Goal: Contribute content: Add original content to the website for others to see

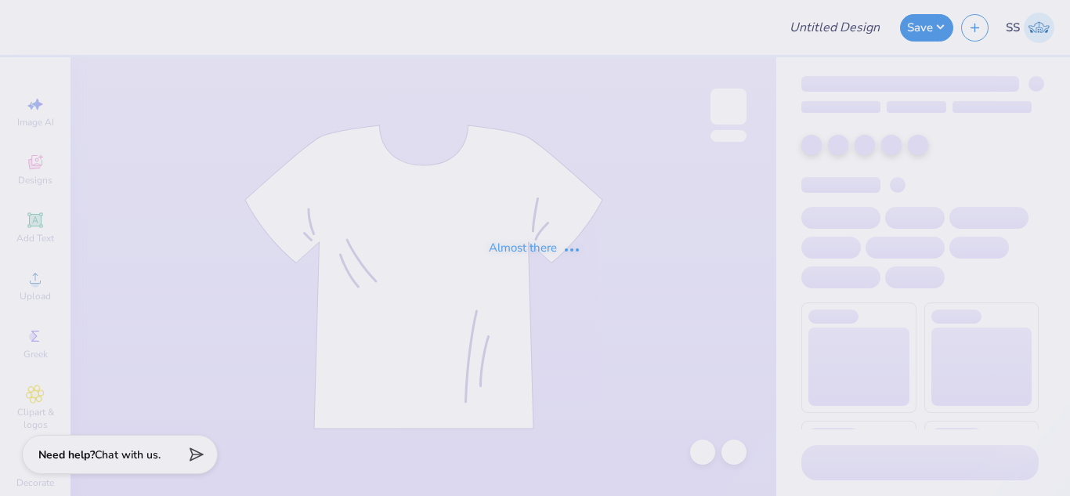
type input "Ally [PERSON_NAME] : [GEOGRAPHIC_DATA]"
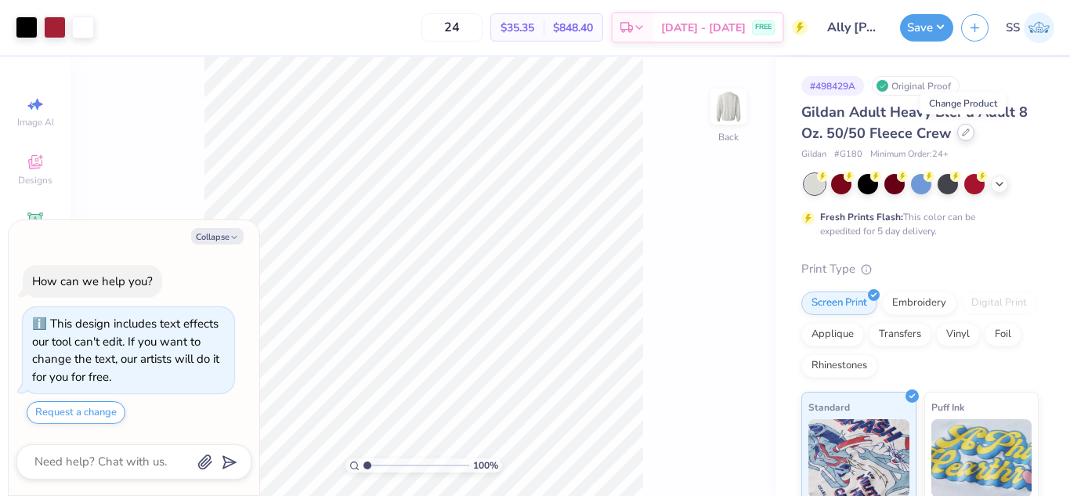
click at [965, 131] on icon at bounding box center [966, 132] width 8 height 8
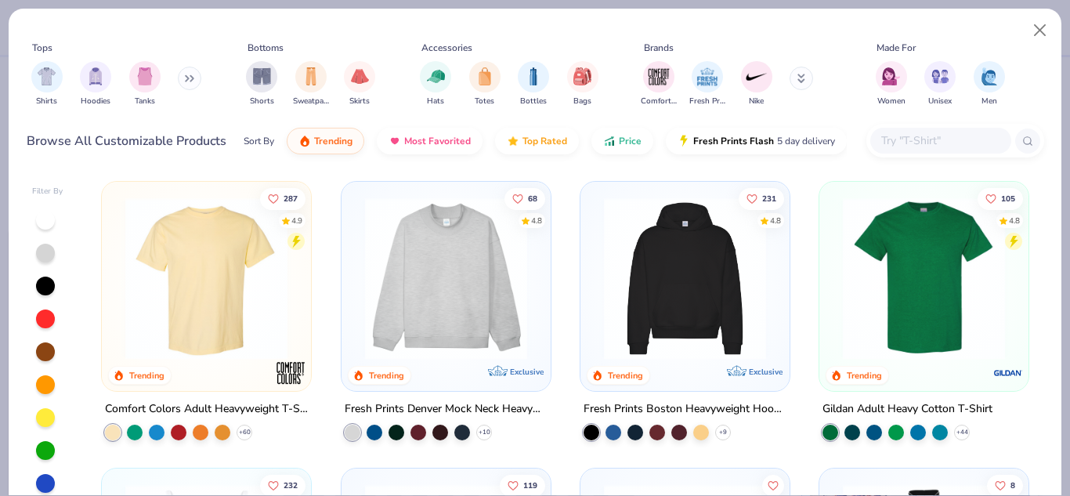
type textarea "x"
click at [938, 132] on input "text" at bounding box center [940, 141] width 121 height 18
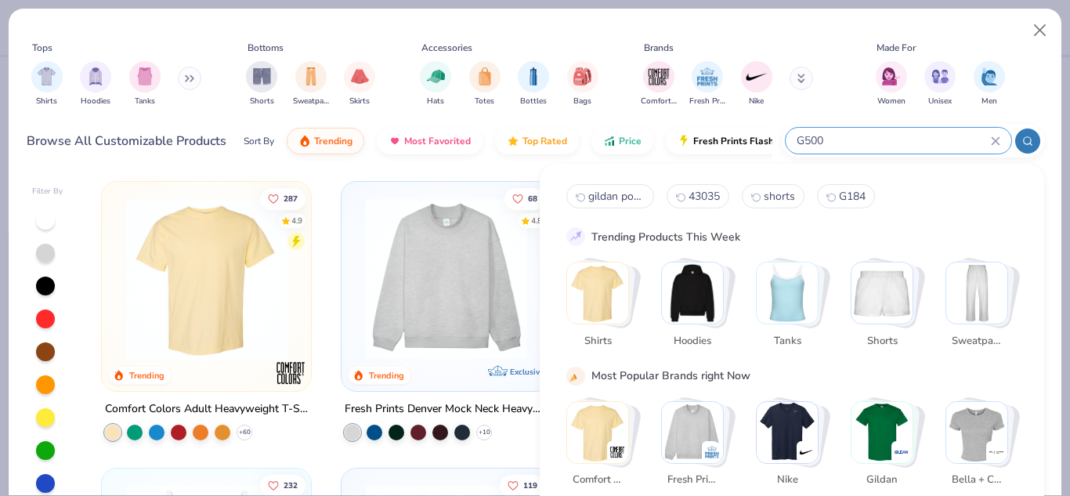
type input "G500"
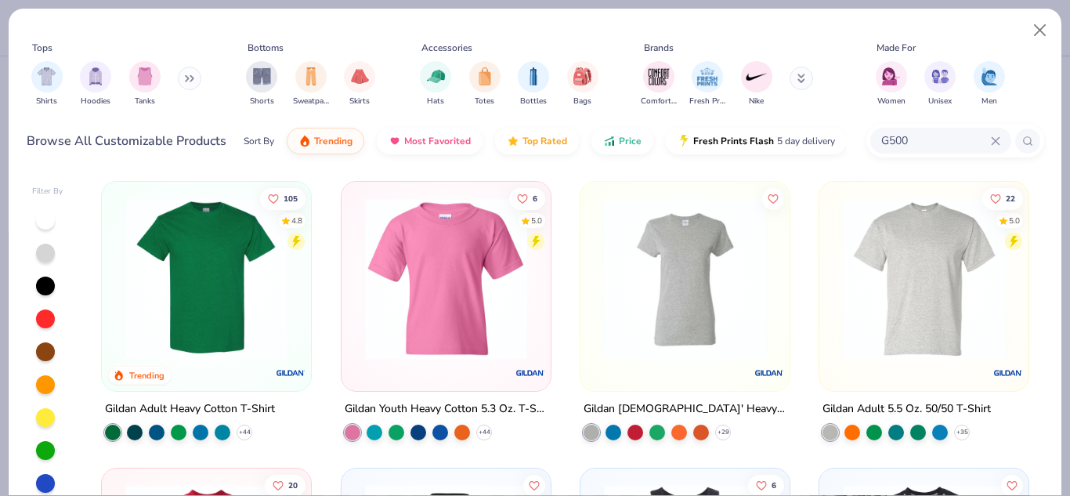
click at [215, 270] on img at bounding box center [206, 278] width 178 height 162
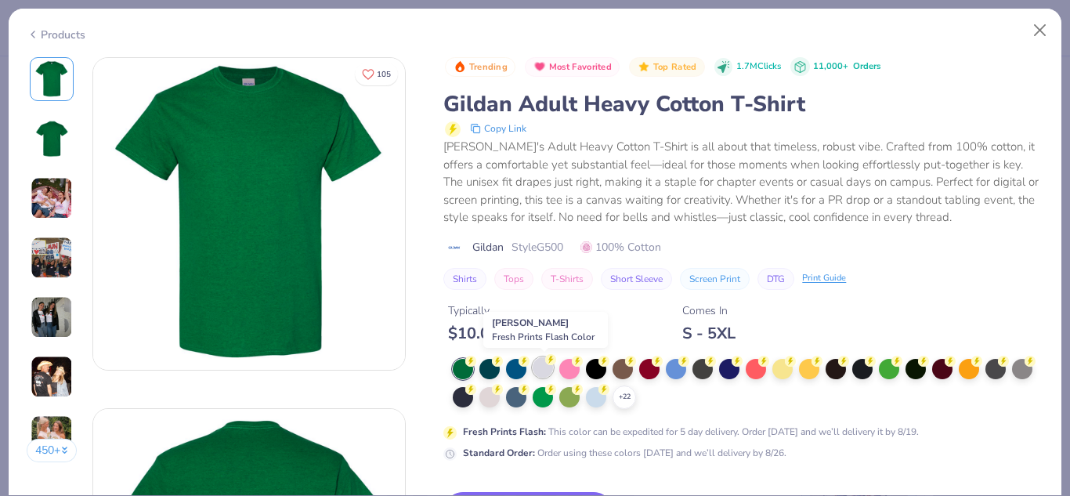
click at [536, 370] on div at bounding box center [543, 367] width 20 height 20
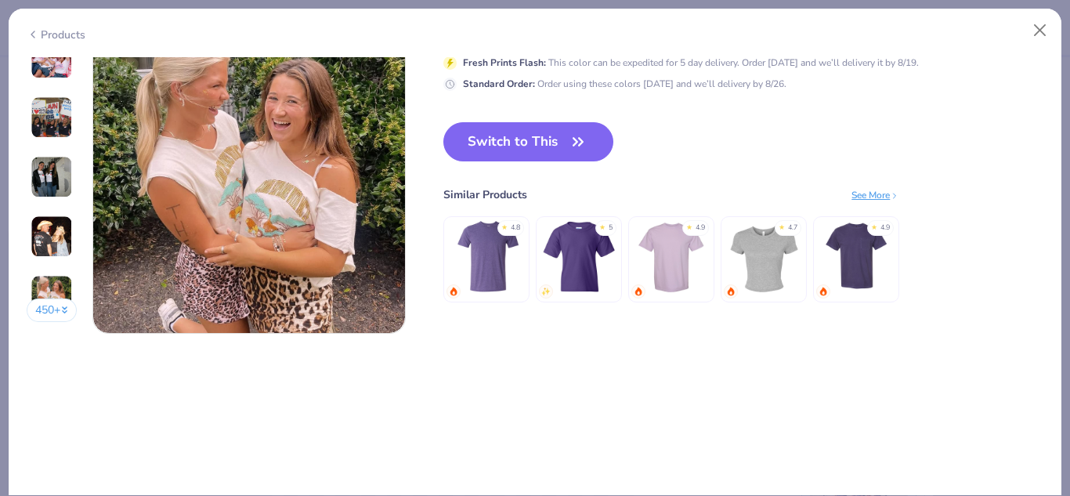
scroll to position [2109, 0]
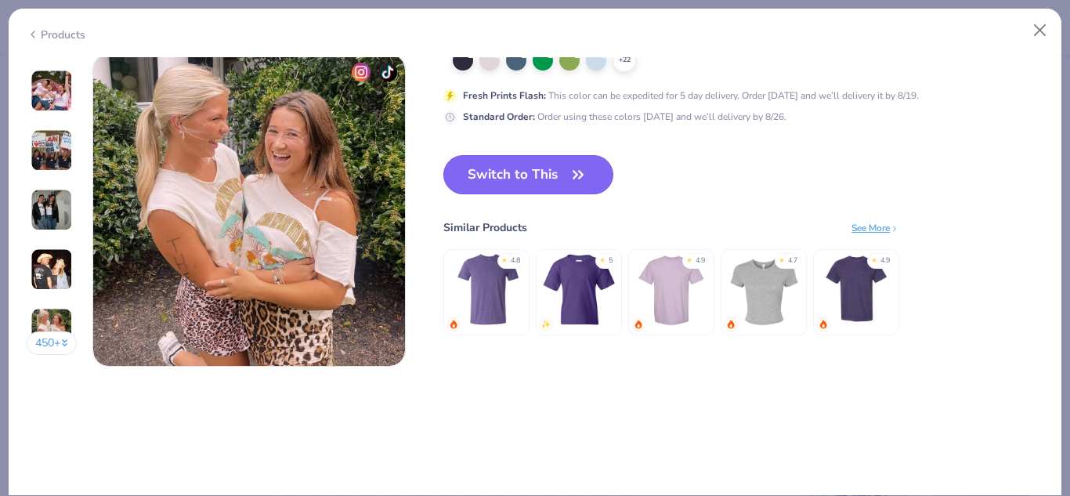
click at [554, 166] on button "Switch to This" at bounding box center [528, 174] width 170 height 39
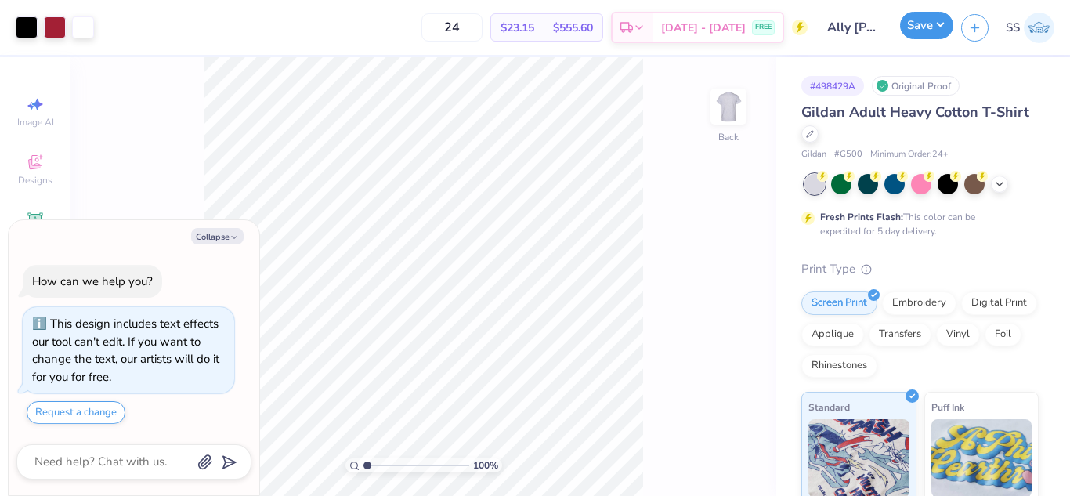
click at [941, 25] on button "Save" at bounding box center [926, 25] width 53 height 27
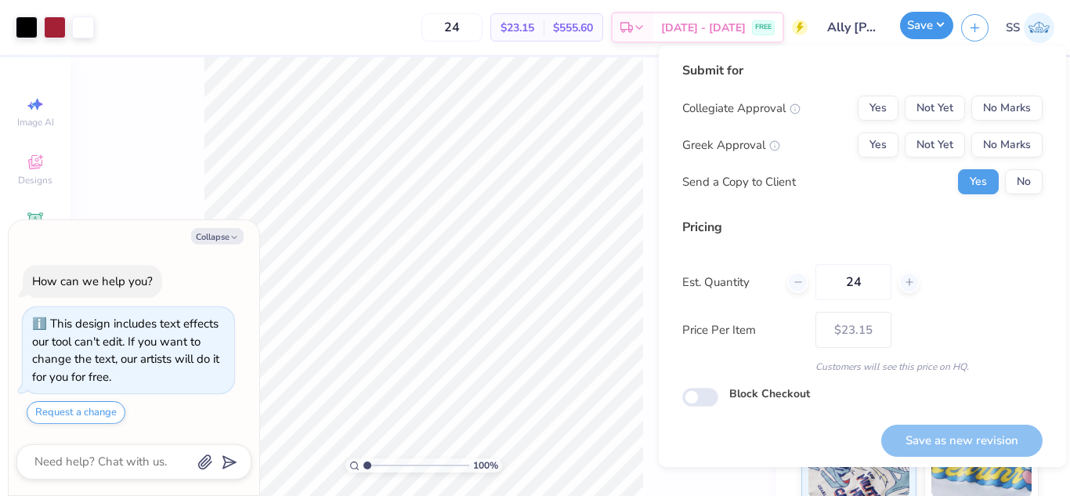
type textarea "x"
click at [975, 97] on button "No Marks" at bounding box center [1006, 108] width 71 height 25
click at [860, 103] on button "Yes" at bounding box center [878, 108] width 41 height 25
click at [1017, 146] on button "No Marks" at bounding box center [1006, 144] width 71 height 25
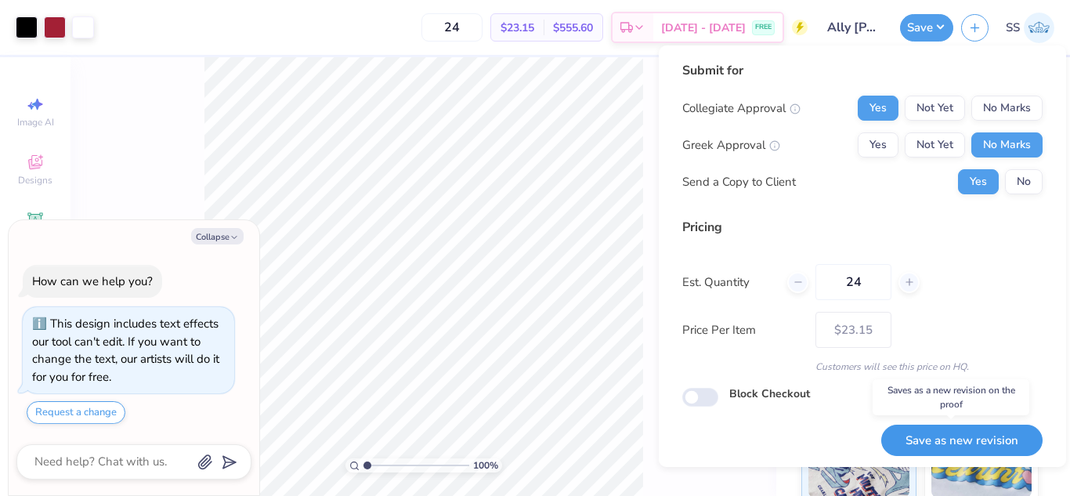
click at [964, 438] on button "Save as new revision" at bounding box center [961, 440] width 161 height 32
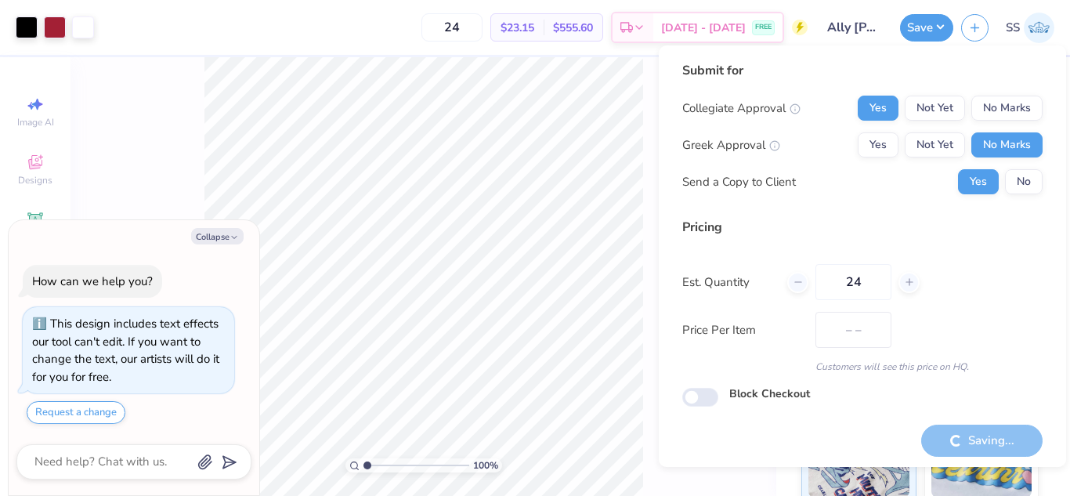
type input "$23.15"
type textarea "x"
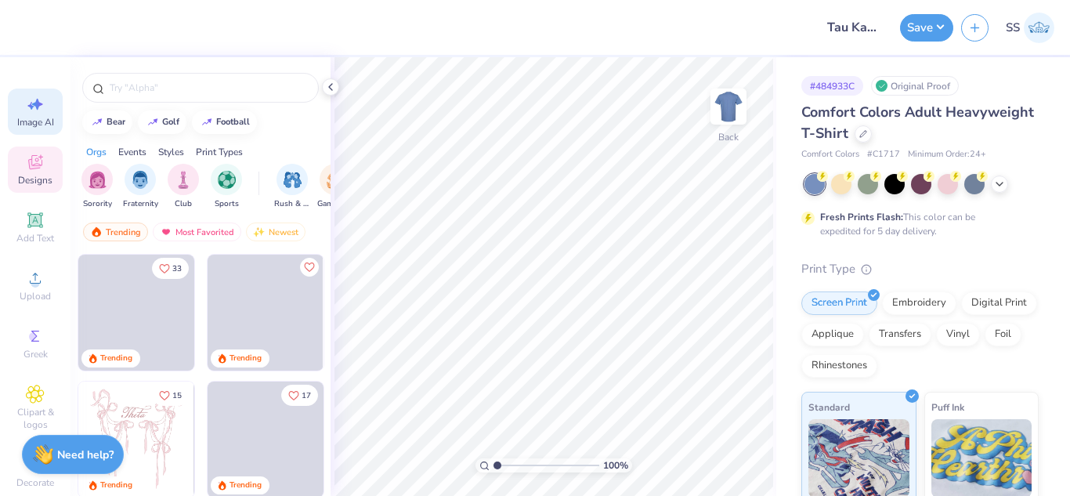
click at [55, 107] on div "Image AI" at bounding box center [35, 111] width 55 height 46
select select "4"
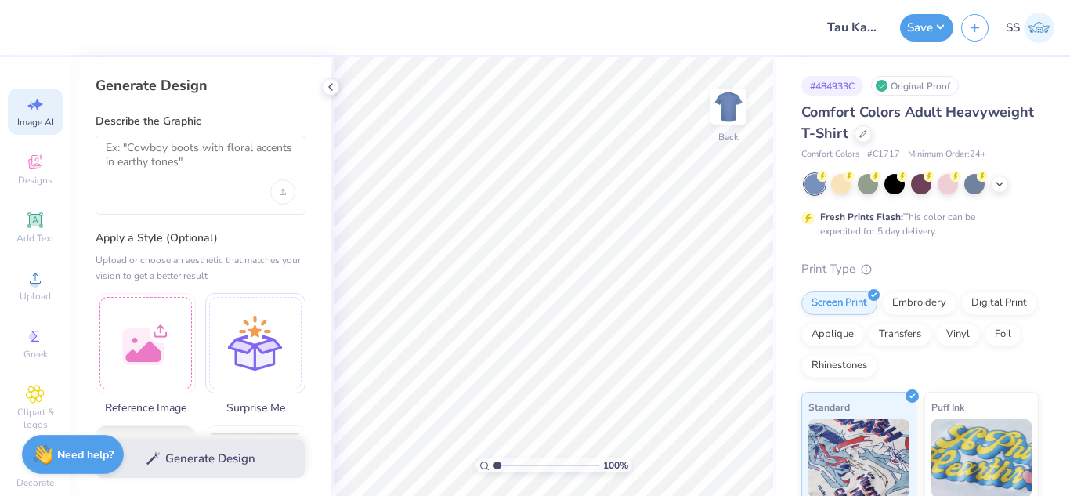
click at [158, 200] on div at bounding box center [201, 174] width 210 height 79
click at [157, 187] on div at bounding box center [201, 174] width 210 height 79
click at [159, 158] on textarea at bounding box center [201, 160] width 190 height 39
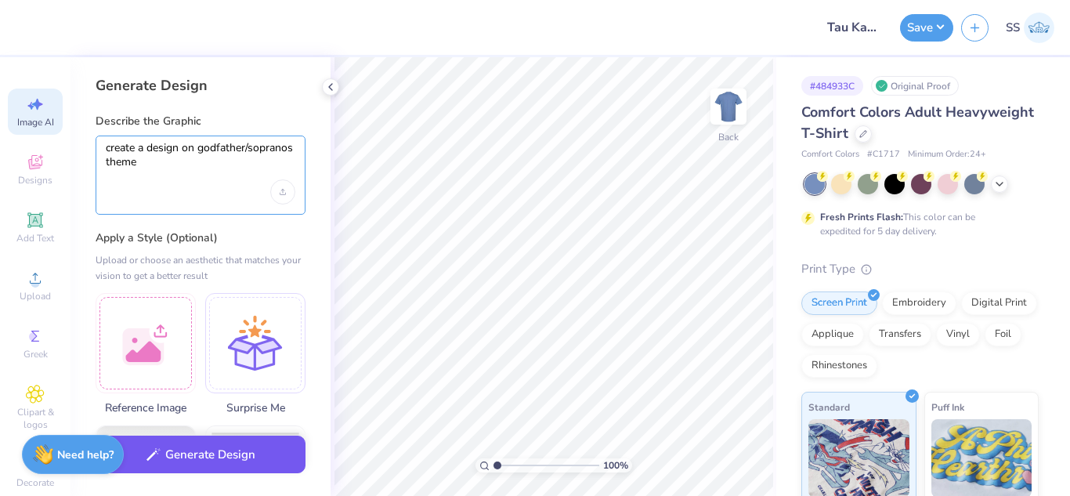
type textarea "create a design on godfather/sopranos theme"
click at [262, 446] on button "Generate Design" at bounding box center [201, 454] width 210 height 38
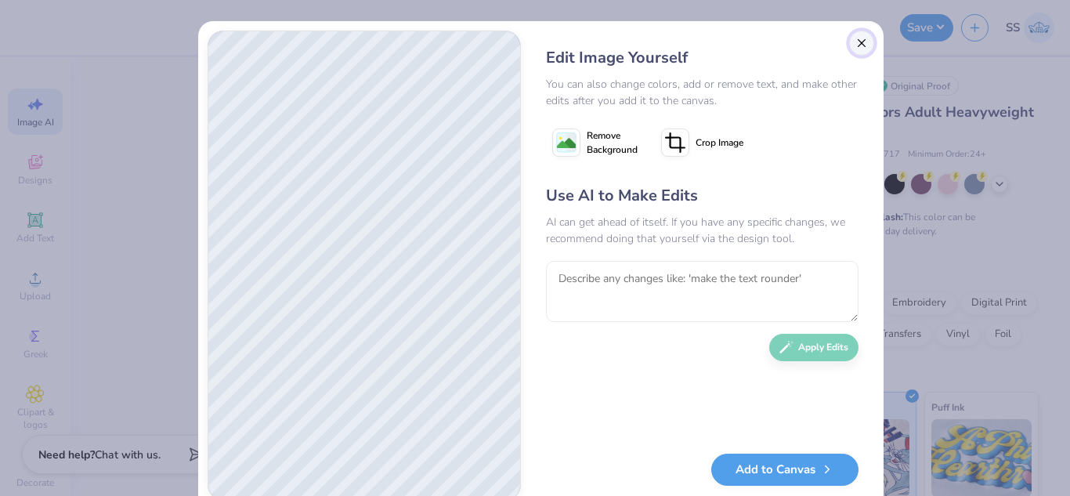
click at [857, 42] on button "Close" at bounding box center [861, 43] width 25 height 25
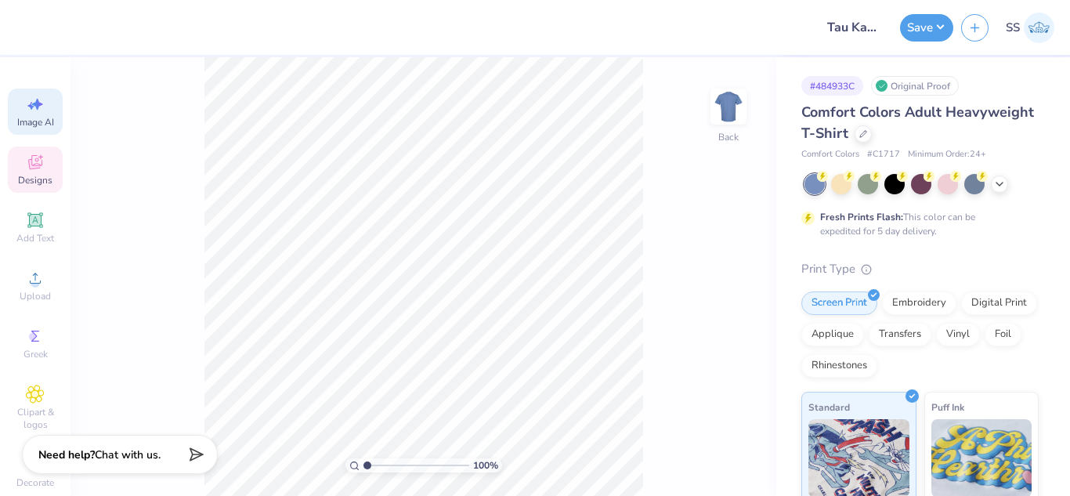
click at [26, 167] on icon at bounding box center [35, 162] width 19 height 19
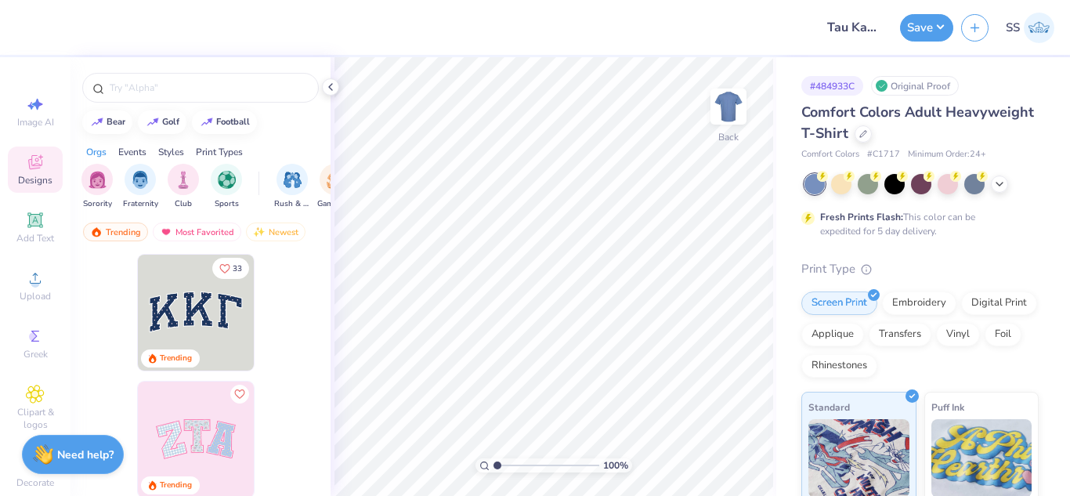
scroll to position [0, 0]
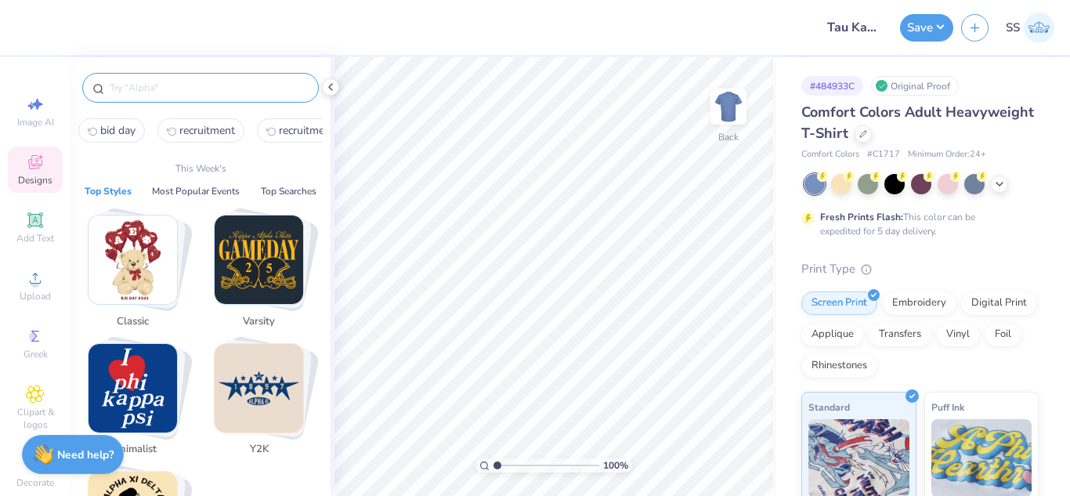
click at [204, 95] on input "text" at bounding box center [208, 88] width 200 height 16
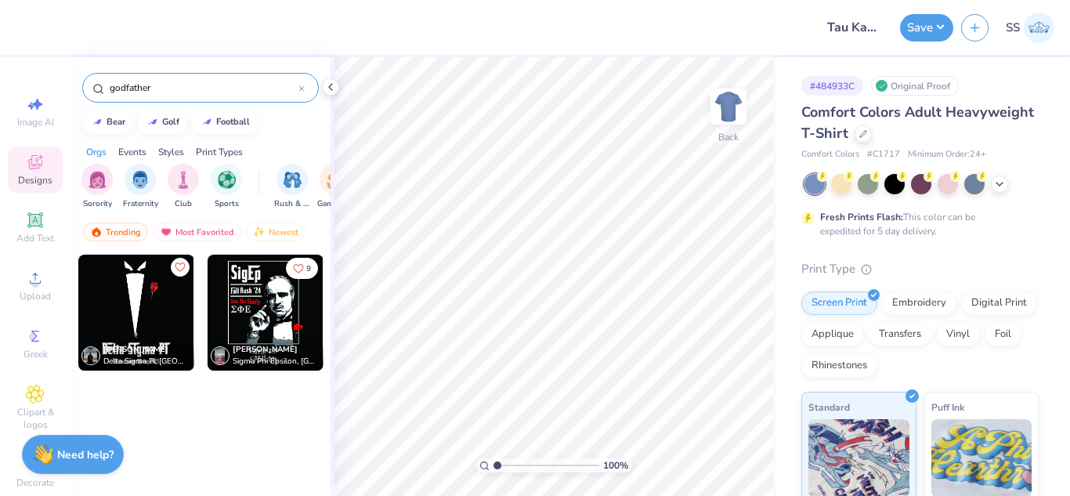
type input "godfather"
click at [246, 298] on img at bounding box center [266, 313] width 116 height 116
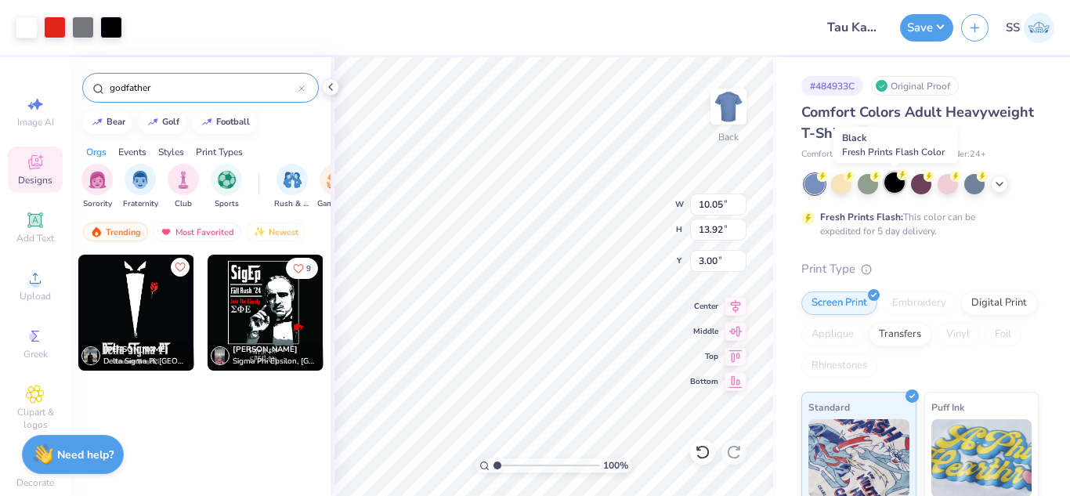
click at [894, 183] on div at bounding box center [894, 182] width 20 height 20
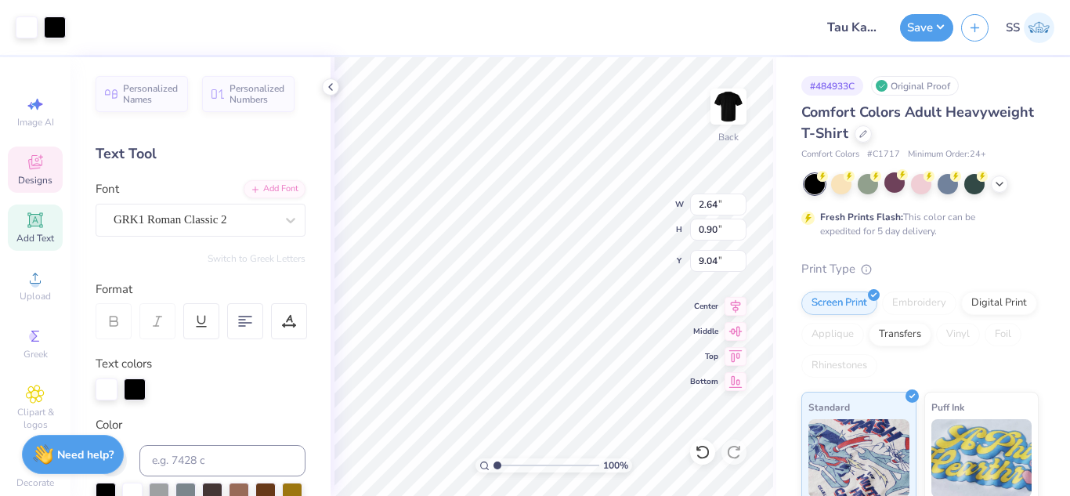
scroll to position [13, 2]
type textarea "S"
type input "3.91"
type input "2.45"
type input "14.47"
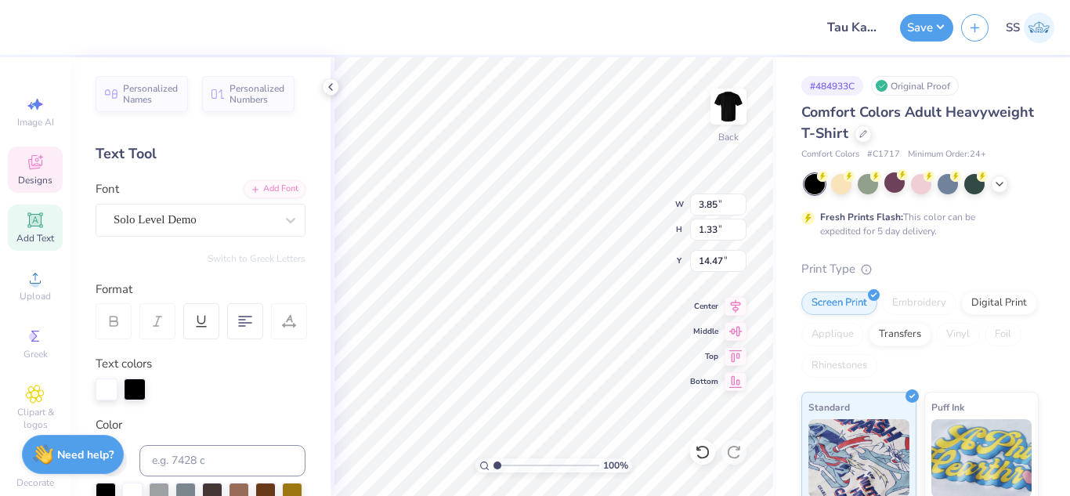
scroll to position [13, 3]
type textarea "S"
type textarea "Tau Kappa"
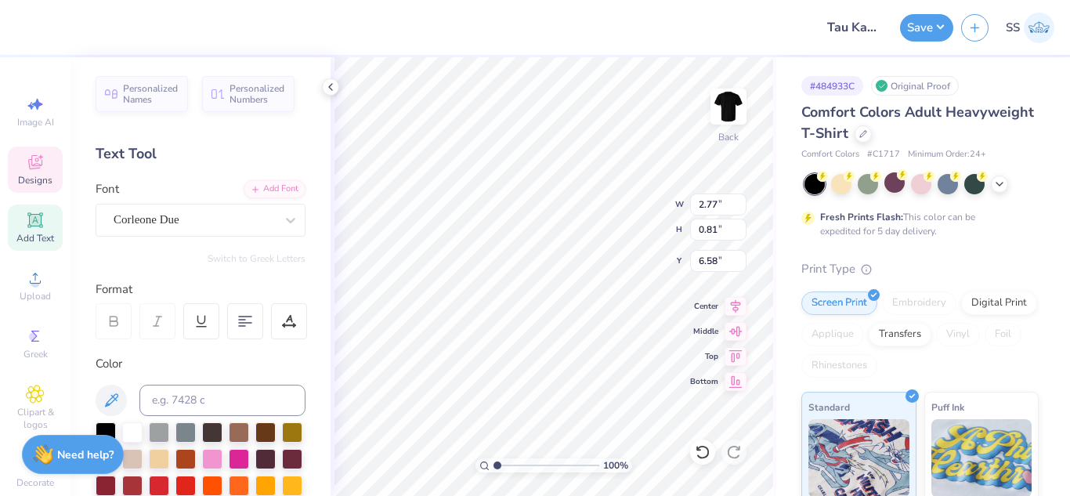
scroll to position [13, 3]
type textarea "Rush '25"
type input "2.17"
type input "2.34"
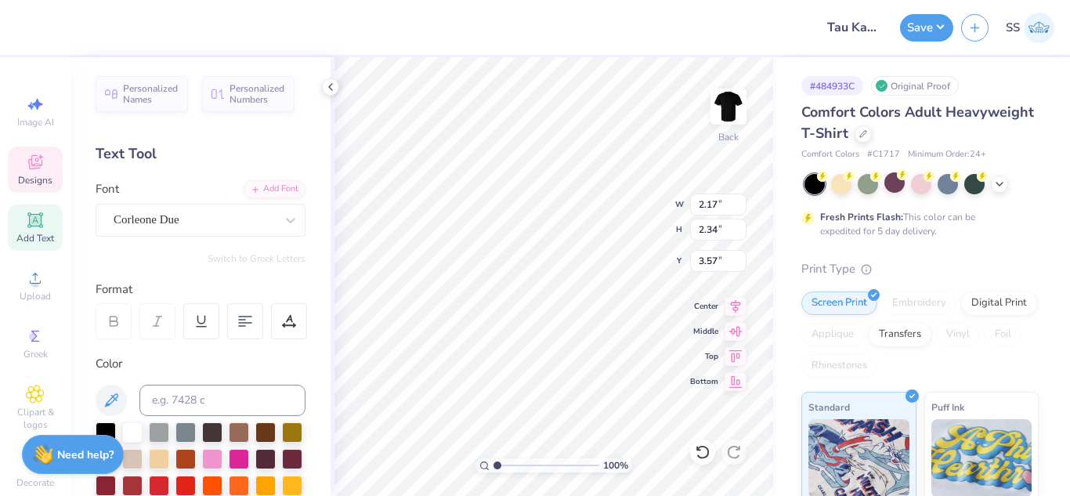
type input "3.57"
type textarea "TKE"
type input "3.97"
type input "1.31"
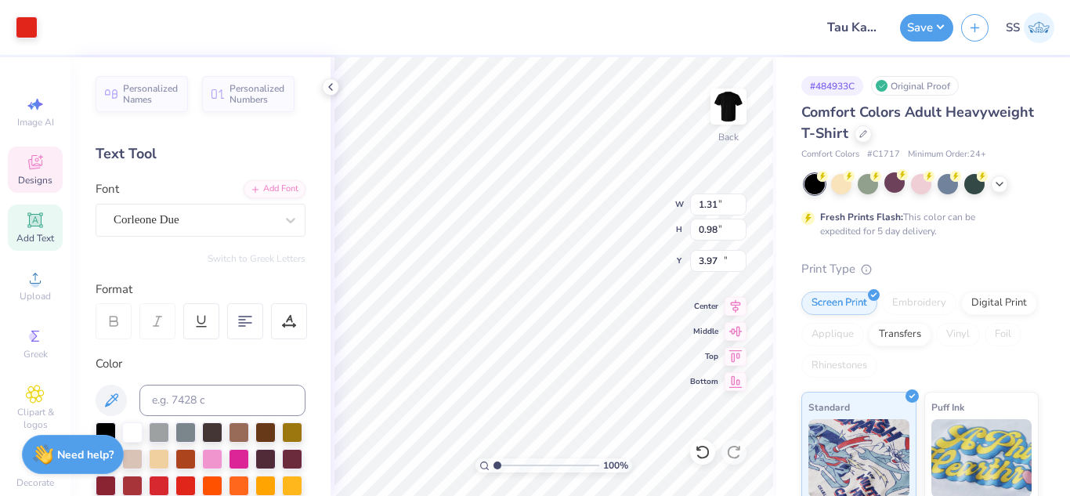
type input "0.98"
type input "11.45"
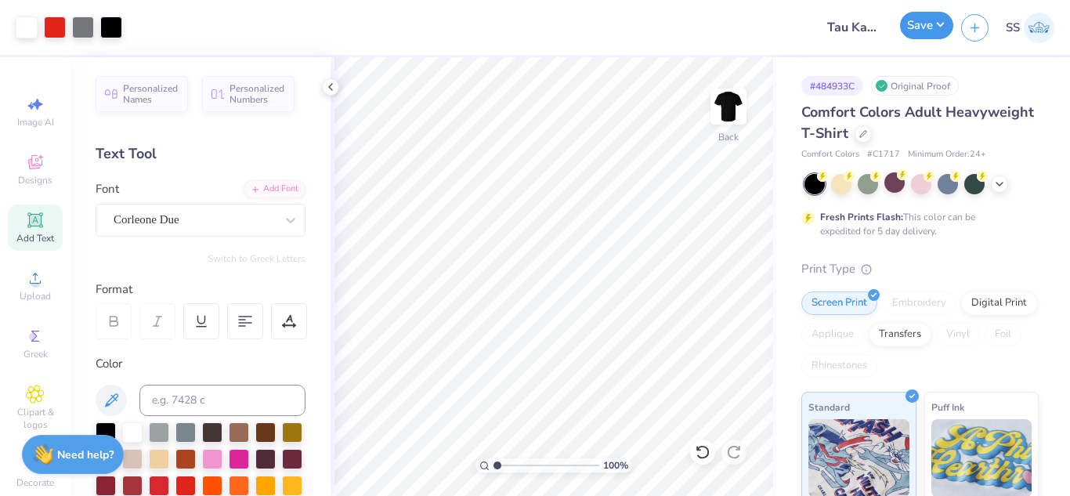
click at [941, 22] on button "Save" at bounding box center [926, 25] width 53 height 27
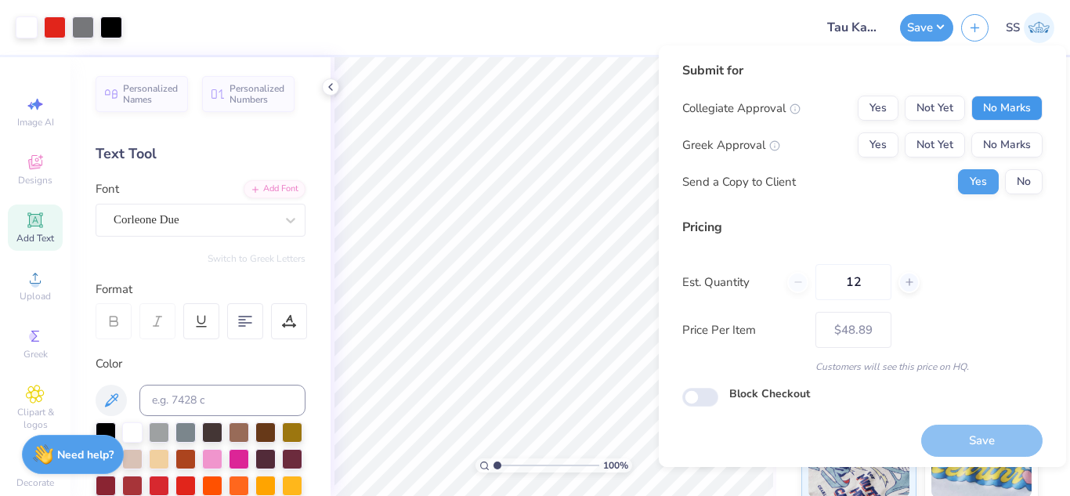
click at [986, 100] on button "No Marks" at bounding box center [1006, 108] width 71 height 25
click at [878, 146] on button "Yes" at bounding box center [878, 144] width 41 height 25
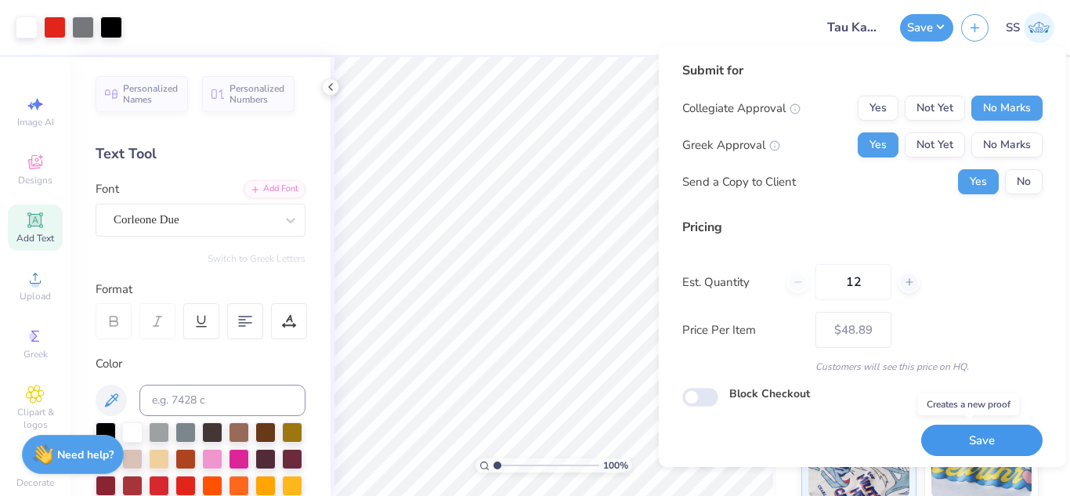
click at [937, 430] on button "Save" at bounding box center [981, 440] width 121 height 32
type input "– –"
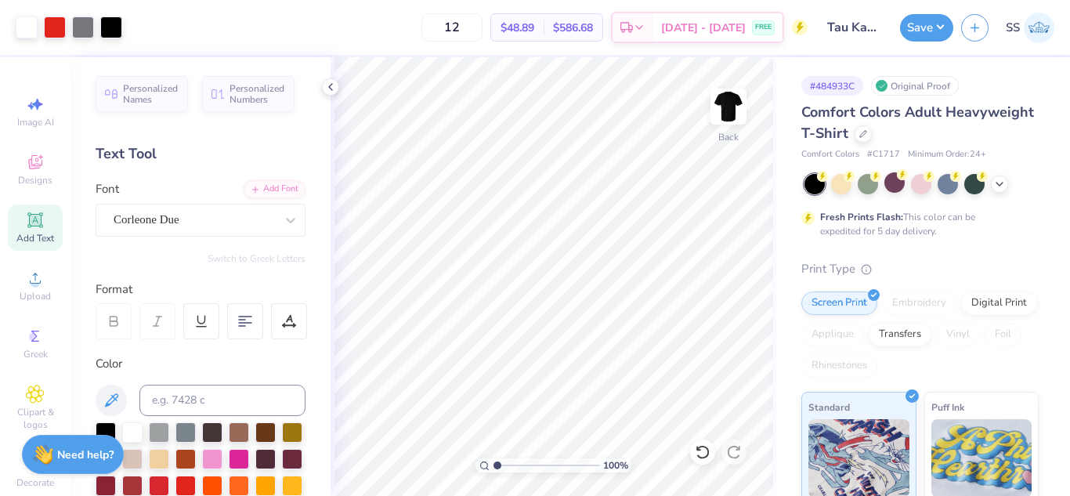
click at [937, 430] on img at bounding box center [981, 458] width 101 height 78
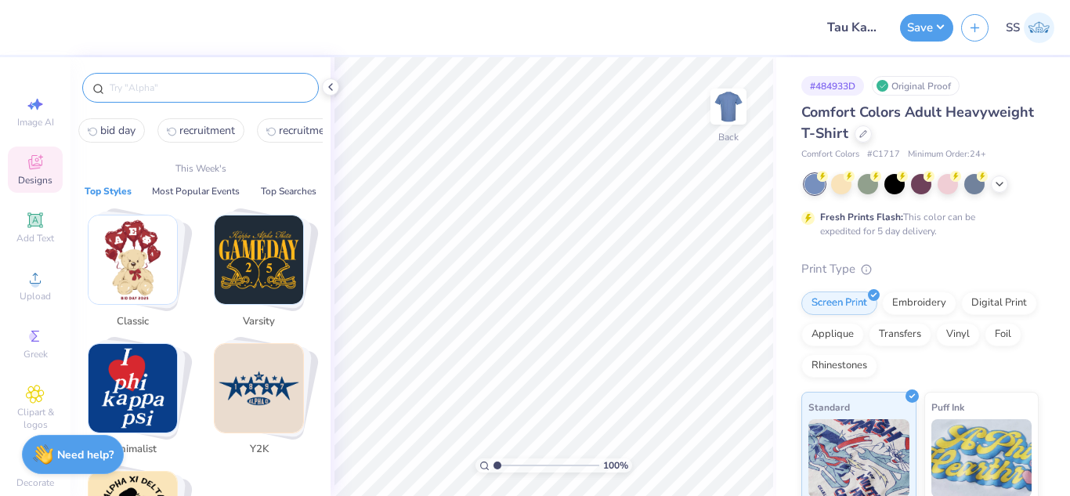
click at [153, 89] on input "text" at bounding box center [208, 88] width 200 height 16
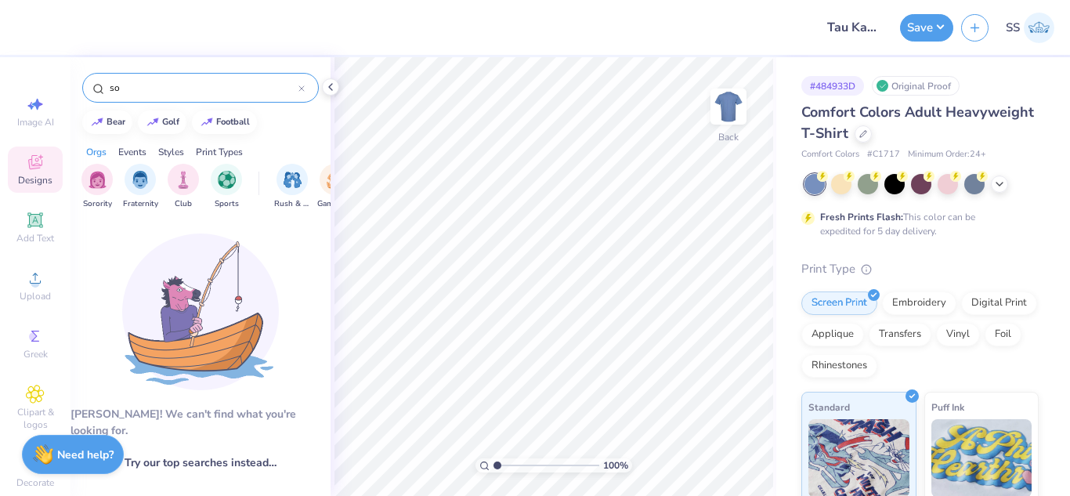
type input "s"
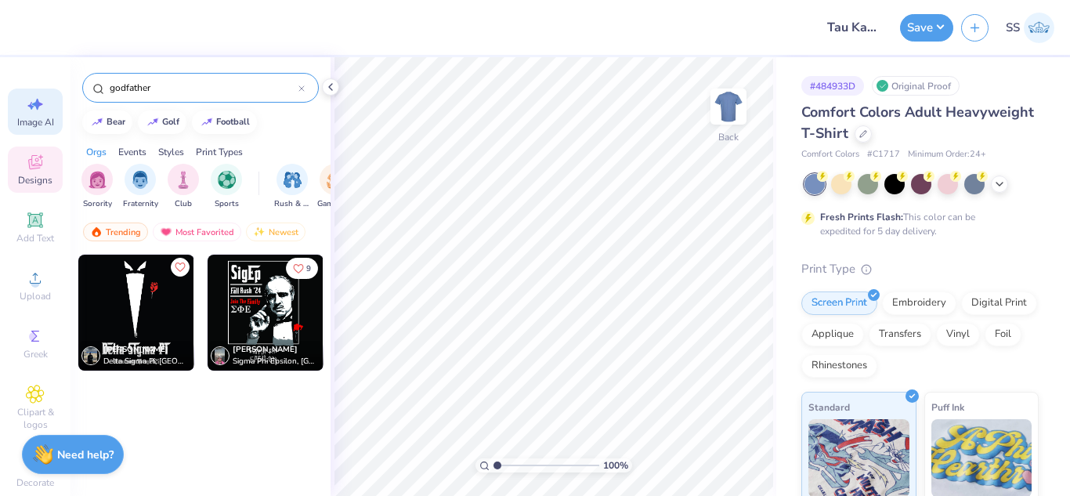
type input "godfather"
click at [38, 105] on icon at bounding box center [35, 104] width 19 height 19
select select "4"
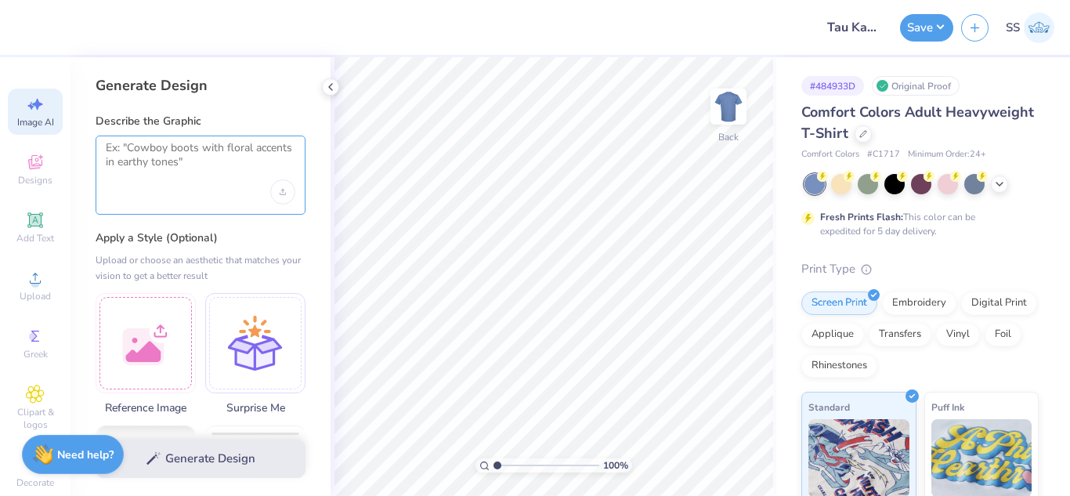
click at [172, 144] on textarea at bounding box center [201, 160] width 190 height 39
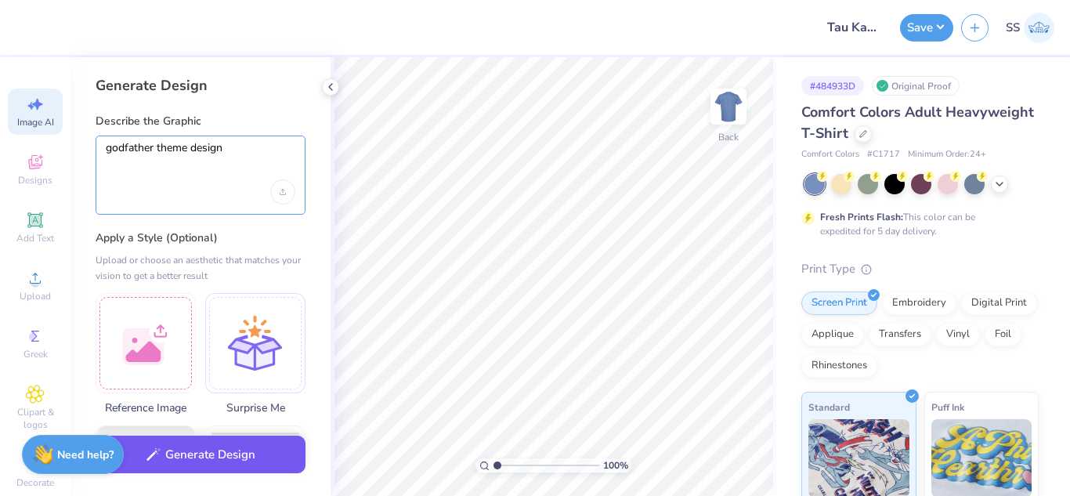
type textarea "godfather theme design"
click at [150, 447] on icon "button" at bounding box center [153, 454] width 14 height 14
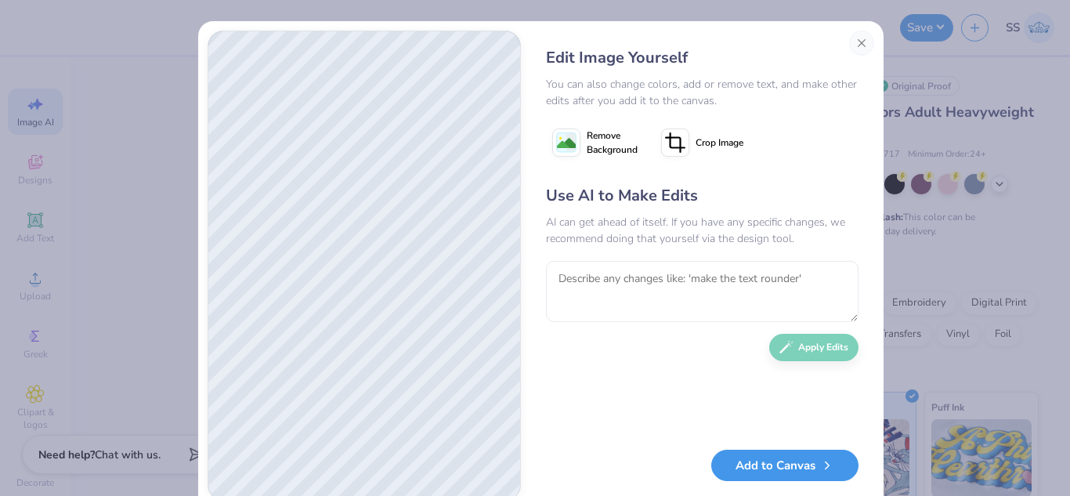
click at [768, 471] on button "Add to Canvas" at bounding box center [784, 466] width 147 height 32
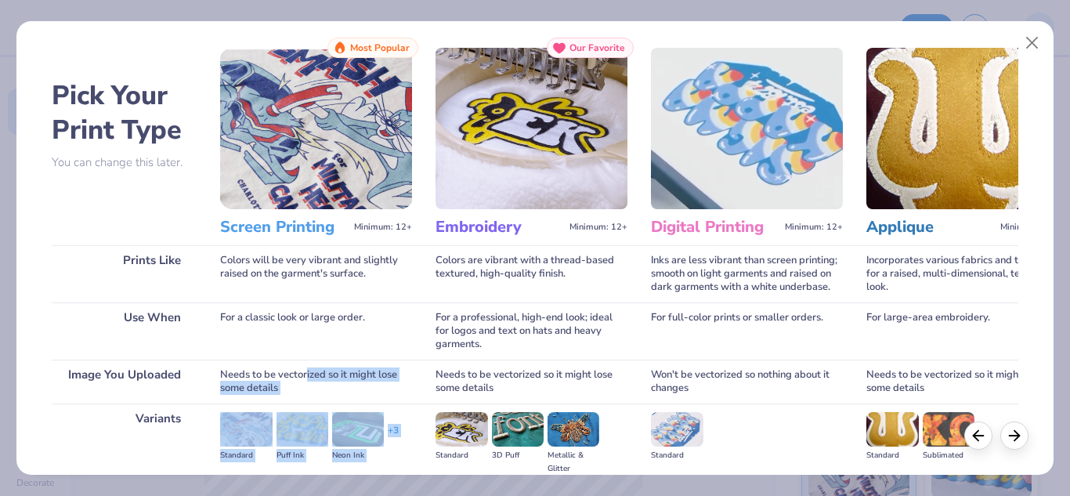
scroll to position [207, 0]
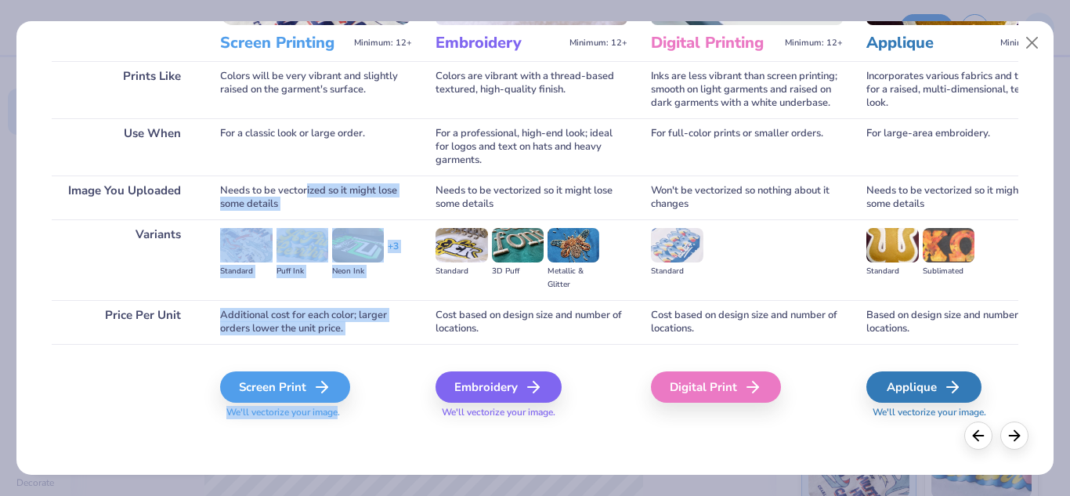
drag, startPoint x: 308, startPoint y: 403, endPoint x: 341, endPoint y: 489, distance: 91.5
click at [341, 489] on div "Pick Your Print Type You can change this later. Prints Like Use When Image You …" at bounding box center [535, 248] width 1070 height 496
click at [280, 392] on div "Screen Print" at bounding box center [287, 386] width 130 height 31
click at [278, 384] on div "Screen Print" at bounding box center [287, 386] width 130 height 31
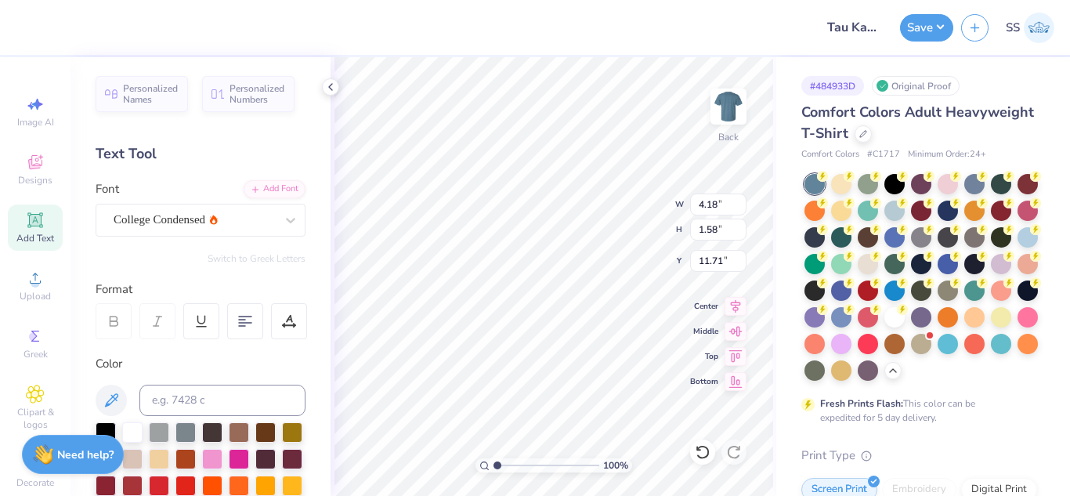
scroll to position [13, 2]
